Goal: Ask a question: Seek information or help from site administrators or community

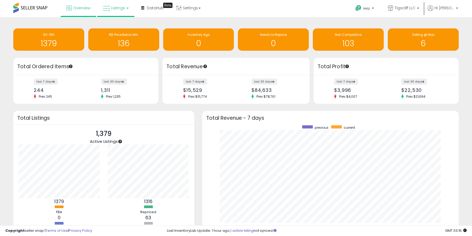
click at [120, 11] on link "Listings" at bounding box center [116, 8] width 34 height 16
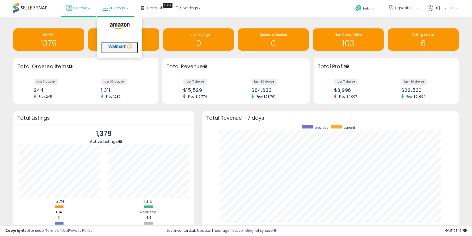
click at [117, 45] on icon at bounding box center [121, 47] width 28 height 8
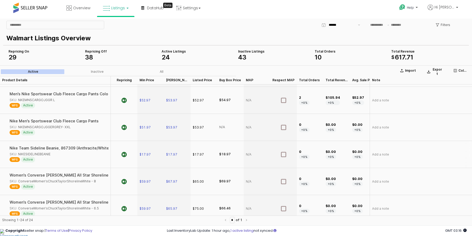
scroll to position [519, 0]
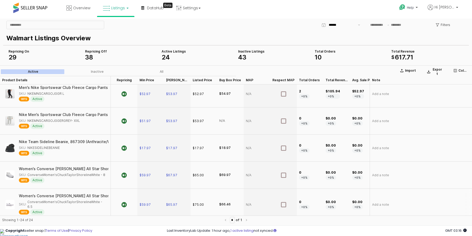
click at [80, 195] on div "Women's Converse Chuck Taylor All Star Shoreline Knit Shoes Color: White Size: …" at bounding box center [53, 196] width 160 height 4
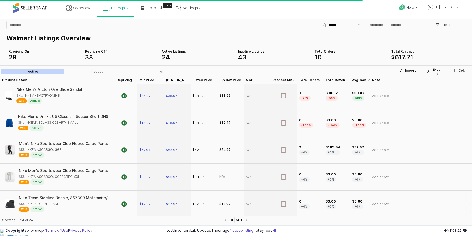
scroll to position [458, 0]
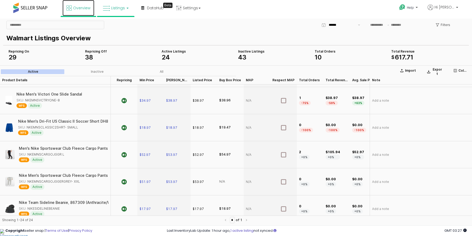
click at [79, 9] on span "Overview" at bounding box center [81, 7] width 17 height 5
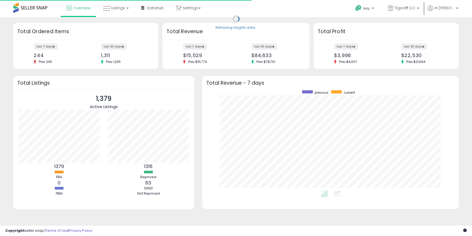
scroll to position [100, 246]
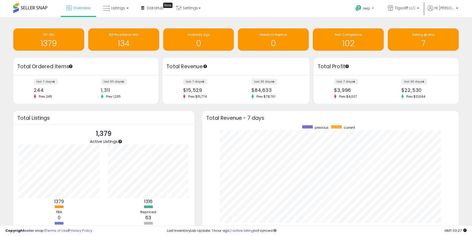
click at [362, 8] on p "Help" at bounding box center [365, 9] width 20 height 6
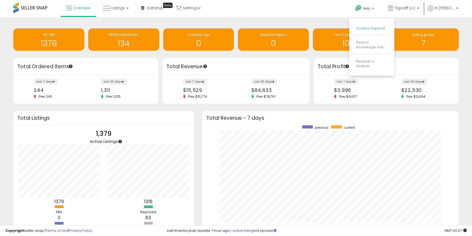
click at [366, 29] on link "Contact Support" at bounding box center [370, 28] width 29 height 5
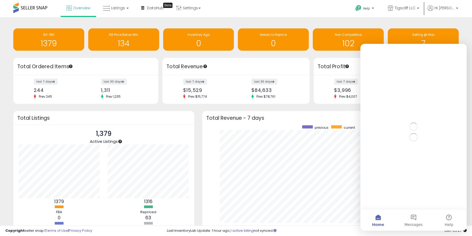
scroll to position [0, 0]
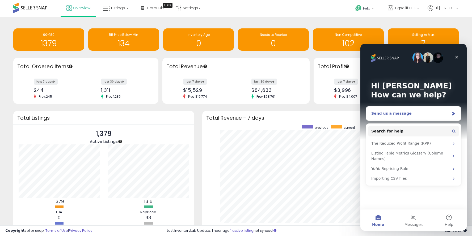
click at [397, 113] on div "Send us a message" at bounding box center [410, 114] width 78 height 6
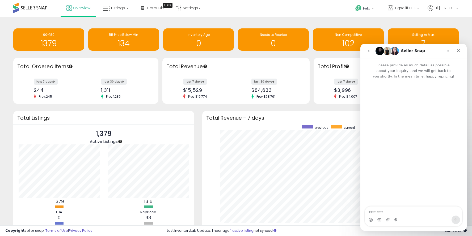
click at [397, 199] on div "Intercom messenger" at bounding box center [413, 143] width 106 height 128
click at [383, 214] on textarea "Message…" at bounding box center [413, 211] width 97 height 9
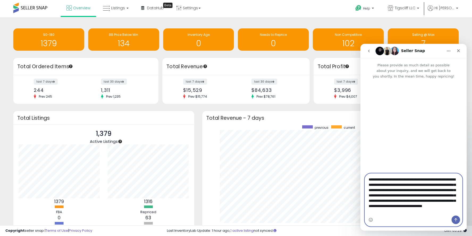
scroll to position [3, 0]
type textarea "**********"
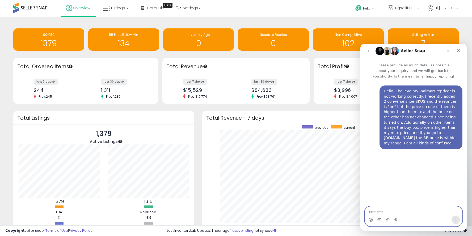
scroll to position [0, 0]
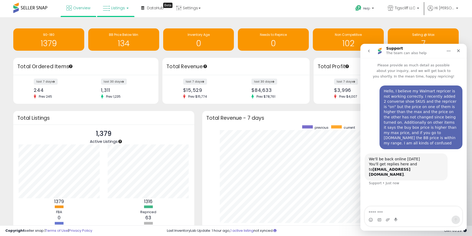
click at [132, 7] on li "Listings" at bounding box center [115, 8] width 37 height 17
click at [121, 9] on span "Listings" at bounding box center [118, 7] width 14 height 5
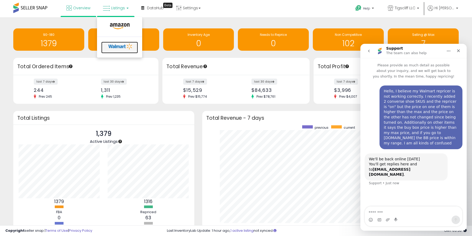
click at [121, 48] on icon at bounding box center [121, 47] width 28 height 8
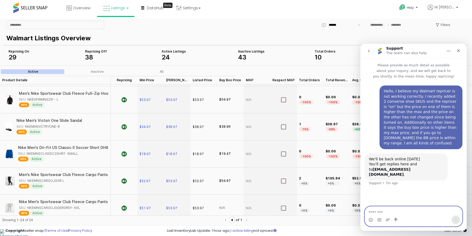
scroll to position [108, 0]
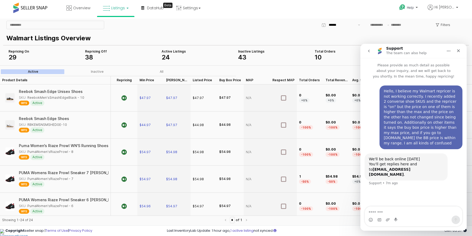
click at [124, 2] on link "Listings" at bounding box center [116, 8] width 34 height 16
click at [120, 26] on icon at bounding box center [119, 26] width 23 height 7
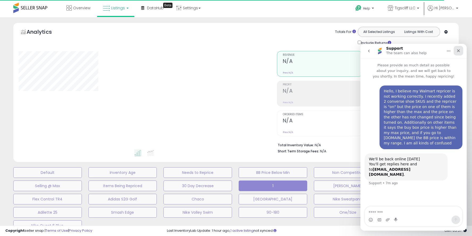
click at [458, 51] on icon "Close" at bounding box center [458, 50] width 3 height 3
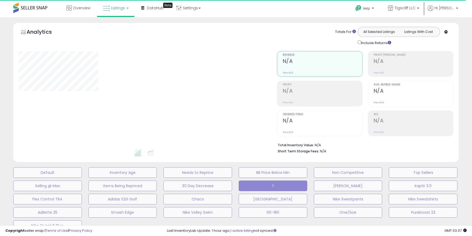
select select "**"
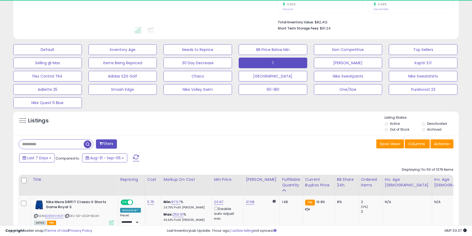
scroll to position [129, 0]
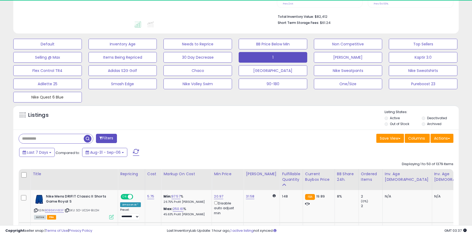
click at [56, 100] on button "Nike Quest 6 Blue" at bounding box center [47, 97] width 69 height 11
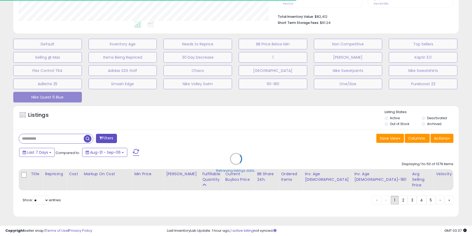
scroll to position [109, 258]
type input "**********"
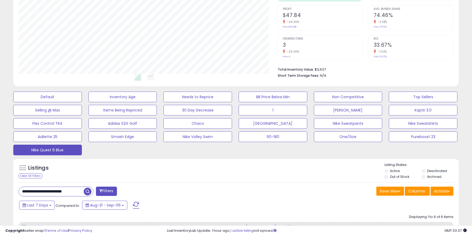
scroll to position [0, 0]
